Goal: Task Accomplishment & Management: Complete application form

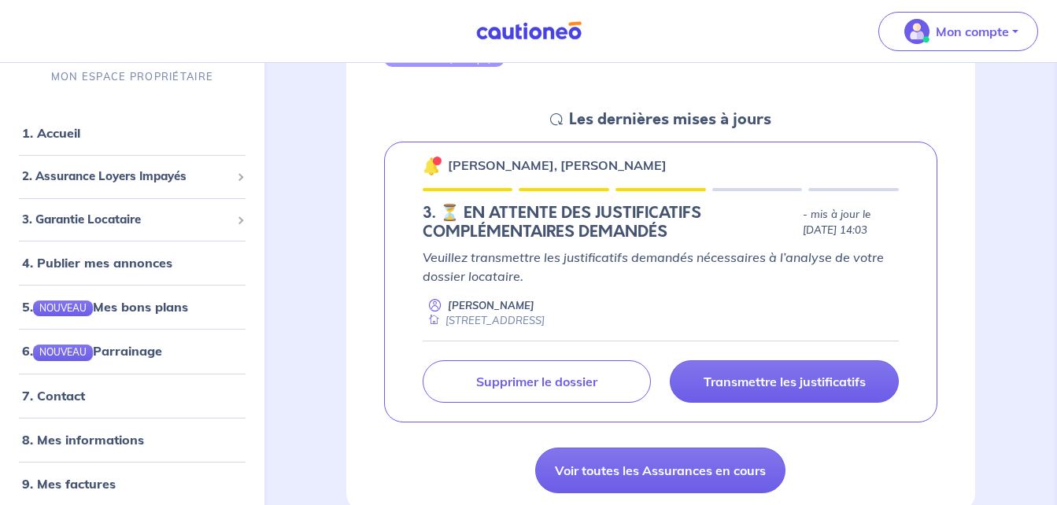
scroll to position [210, 0]
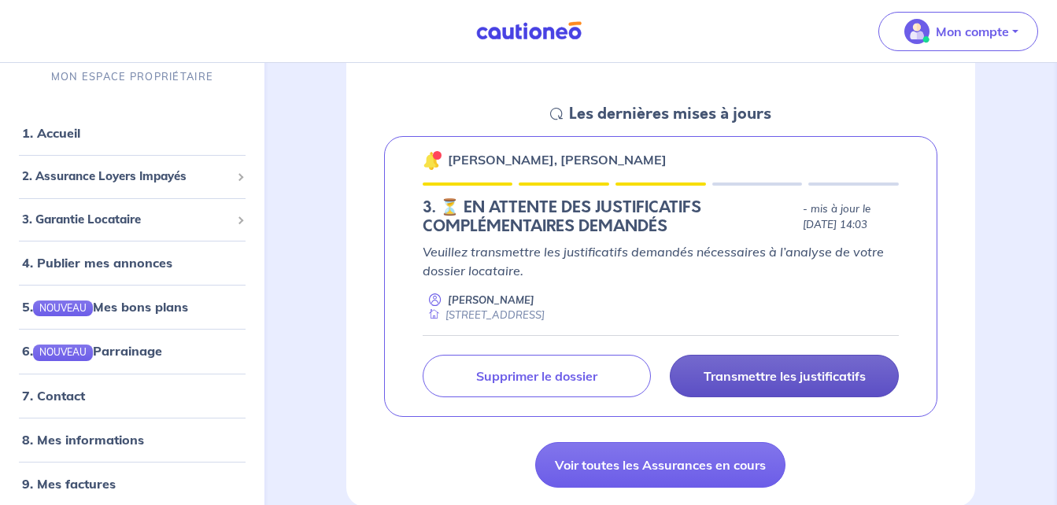
click at [836, 379] on p "Transmettre les justificatifs" at bounding box center [785, 376] width 162 height 16
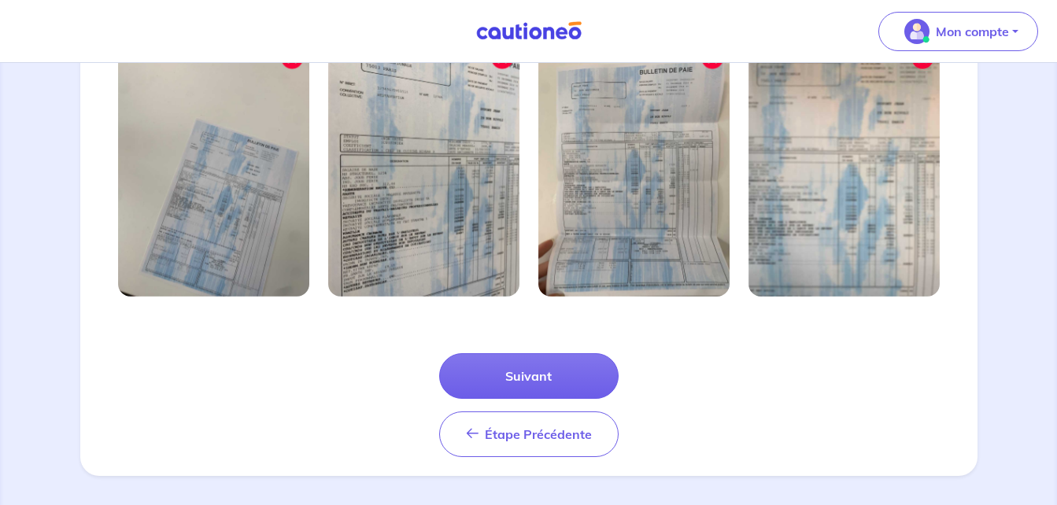
scroll to position [575, 0]
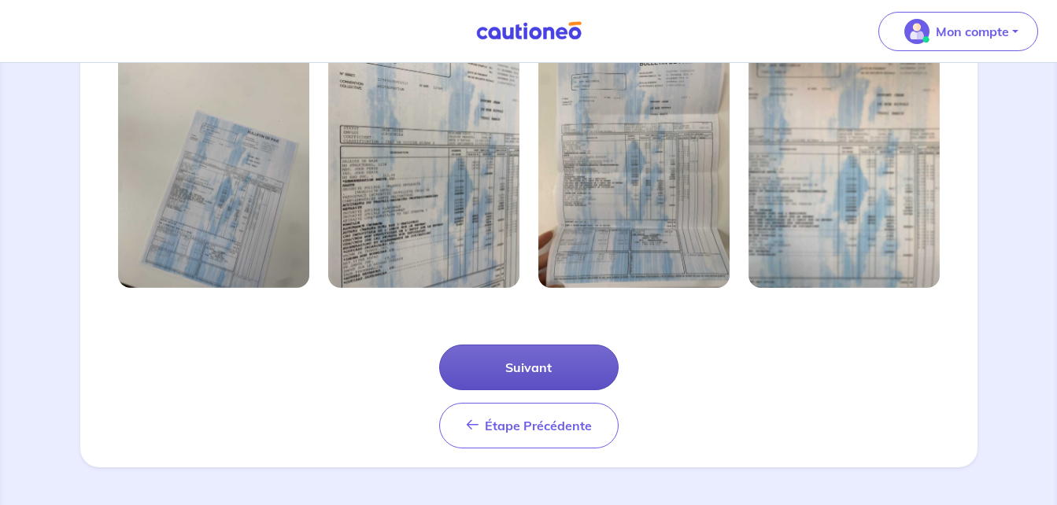
click at [540, 361] on button "Suivant" at bounding box center [528, 368] width 179 height 46
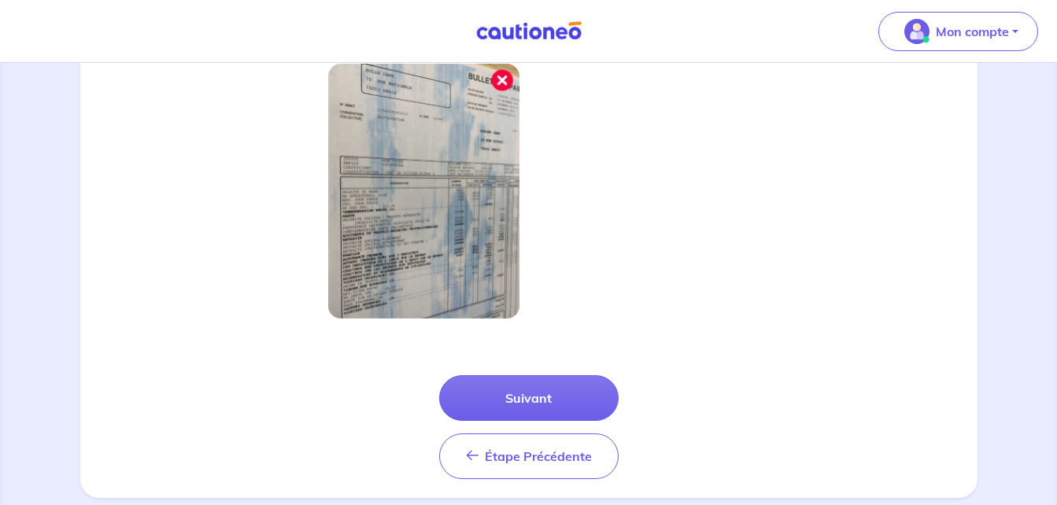
scroll to position [499, 0]
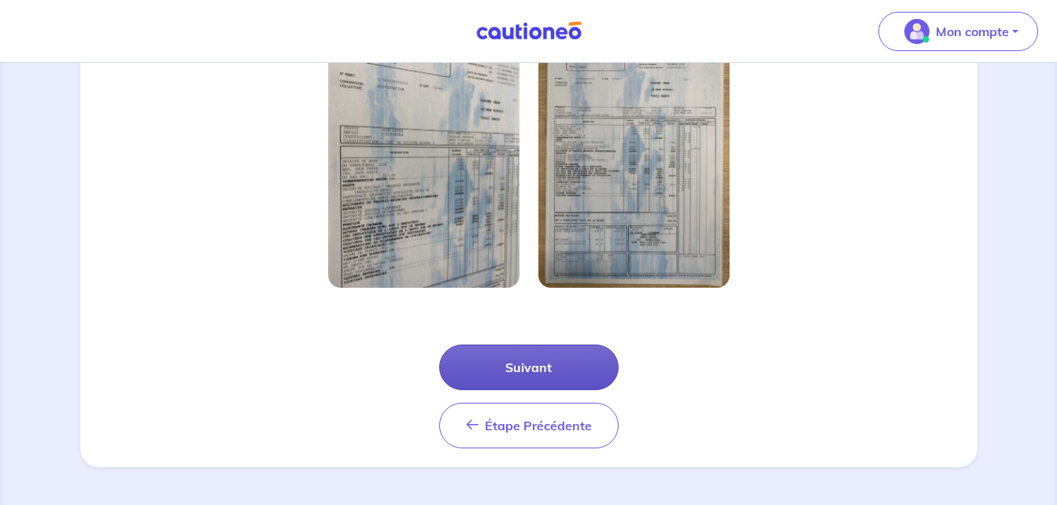
click at [561, 365] on button "Suivant" at bounding box center [528, 368] width 179 height 46
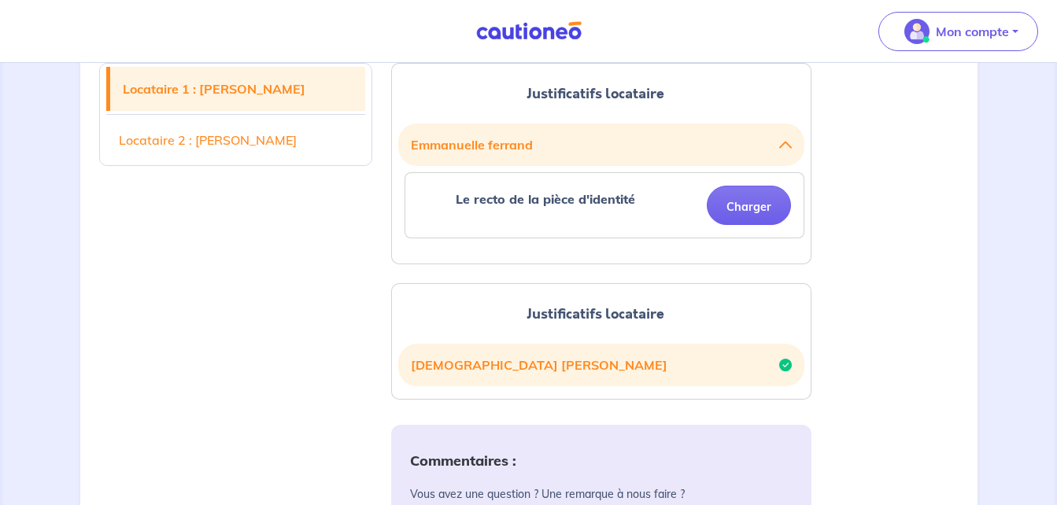
scroll to position [457, 0]
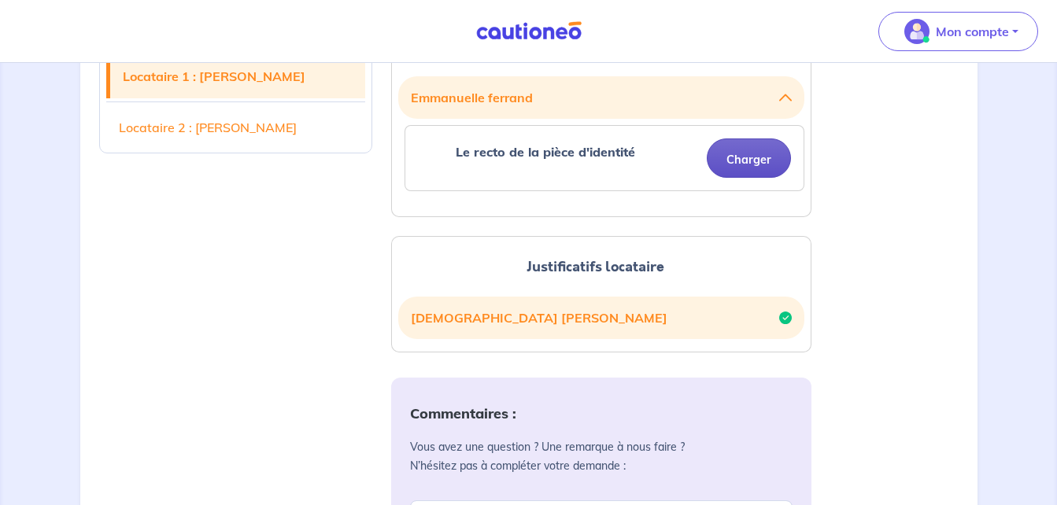
click at [755, 165] on button "Charger" at bounding box center [749, 158] width 84 height 39
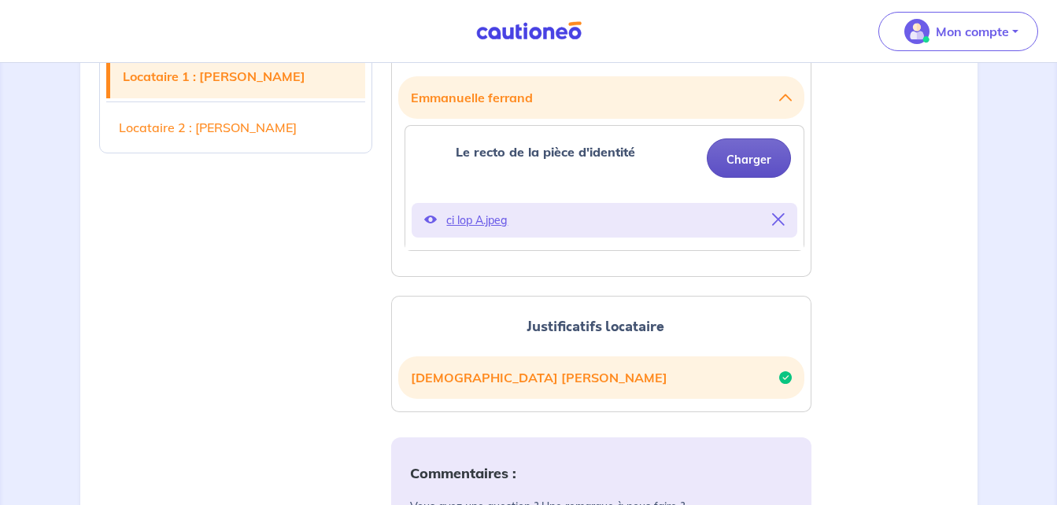
click at [741, 159] on button "Charger" at bounding box center [749, 158] width 84 height 39
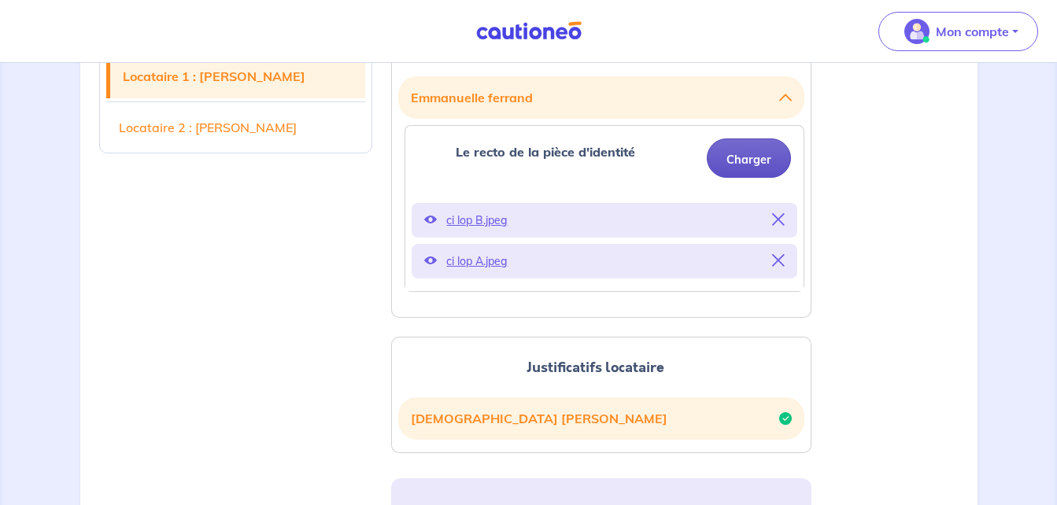
click at [753, 157] on button "Charger" at bounding box center [749, 158] width 84 height 39
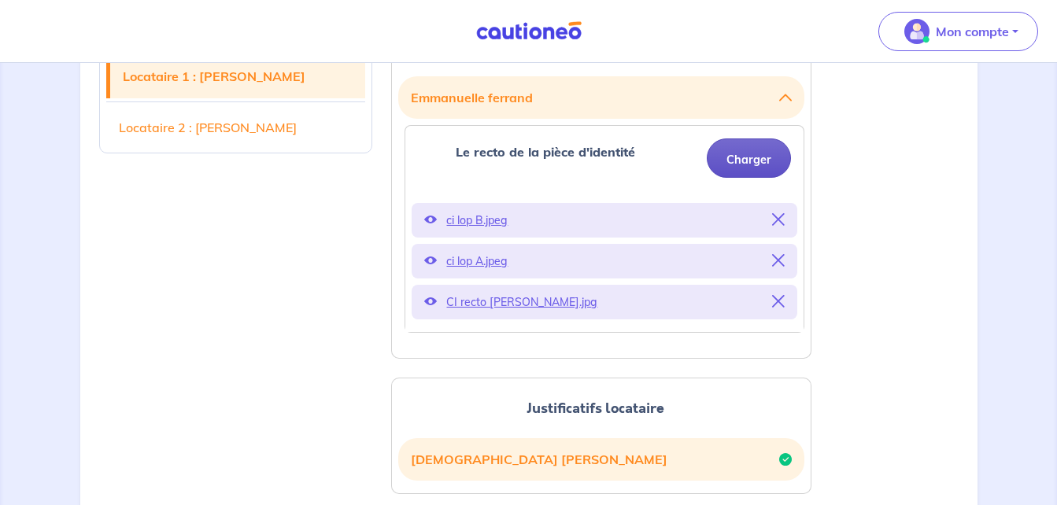
click at [734, 158] on button "Charger" at bounding box center [749, 158] width 84 height 39
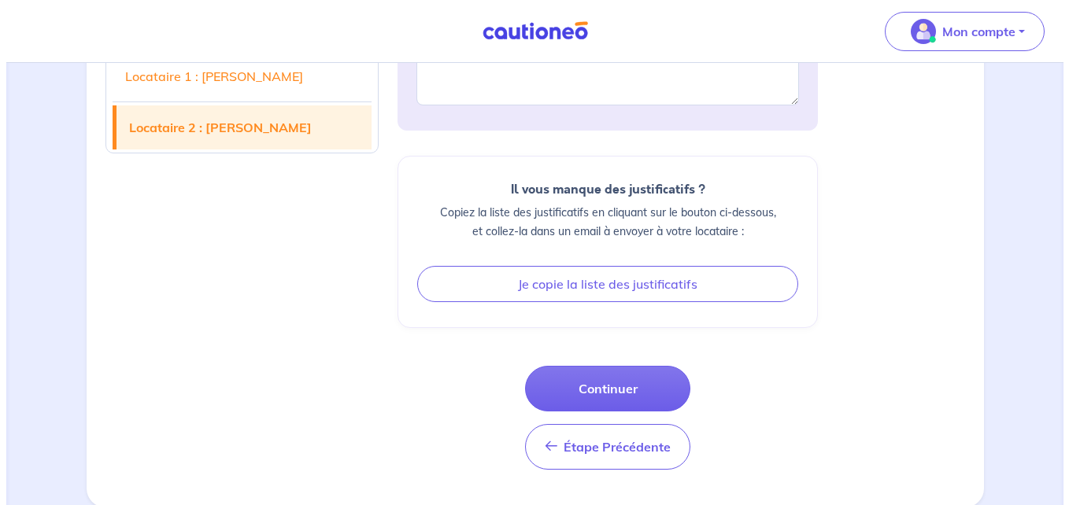
scroll to position [985, 0]
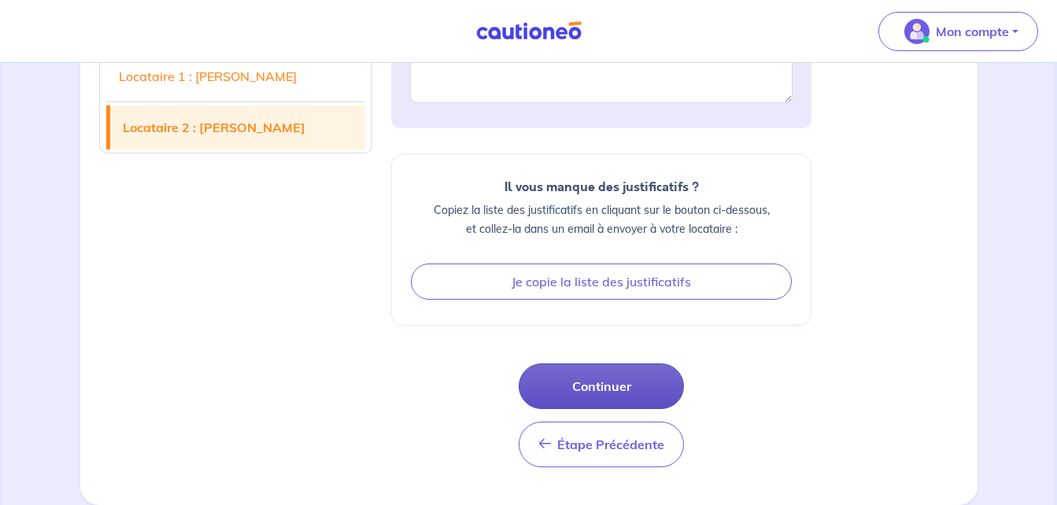
click at [633, 379] on button "Continuer" at bounding box center [601, 387] width 165 height 46
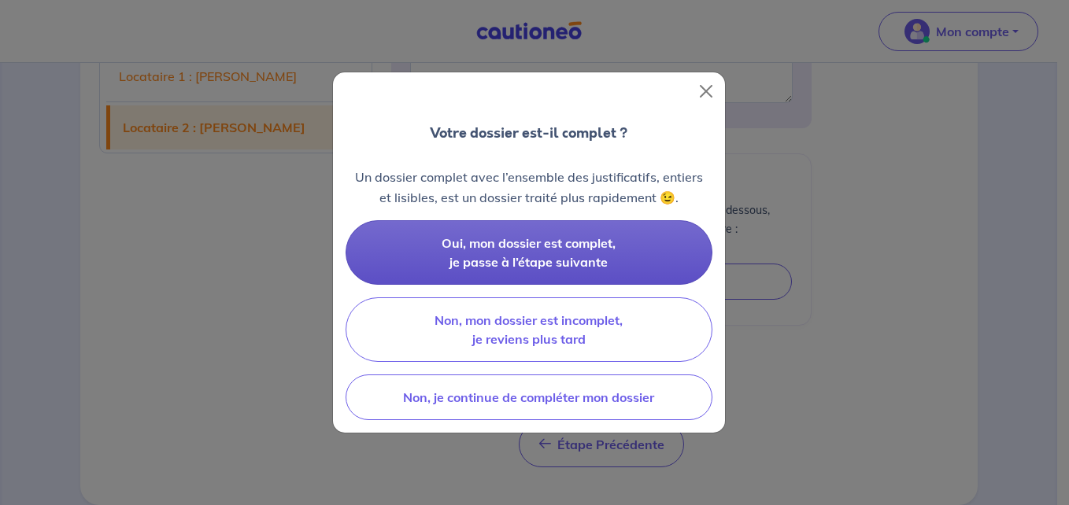
click at [609, 262] on button "Oui, mon dossier est complet, je passe à l’étape suivante" at bounding box center [529, 252] width 367 height 65
